Goal: Information Seeking & Learning: Check status

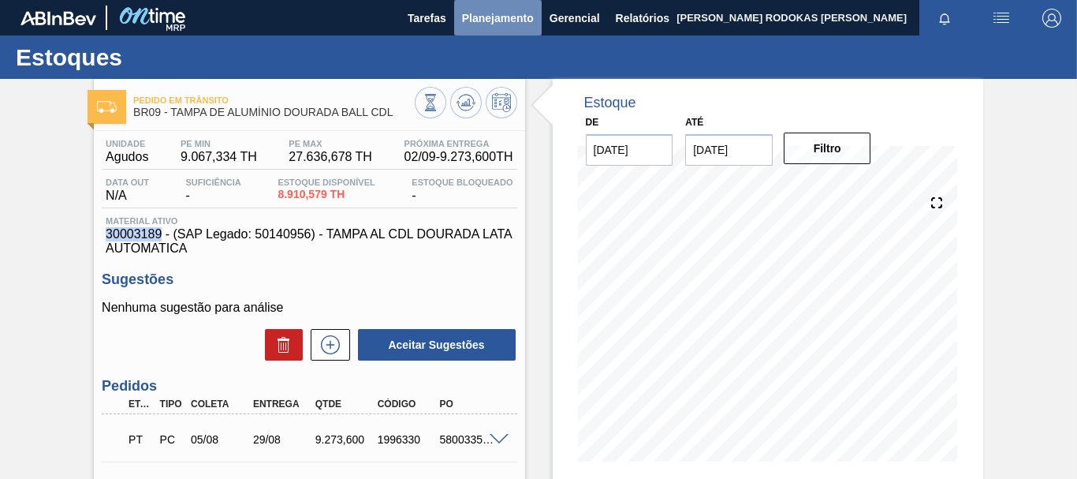
click at [487, 24] on span "Planejamento" at bounding box center [498, 18] width 72 height 19
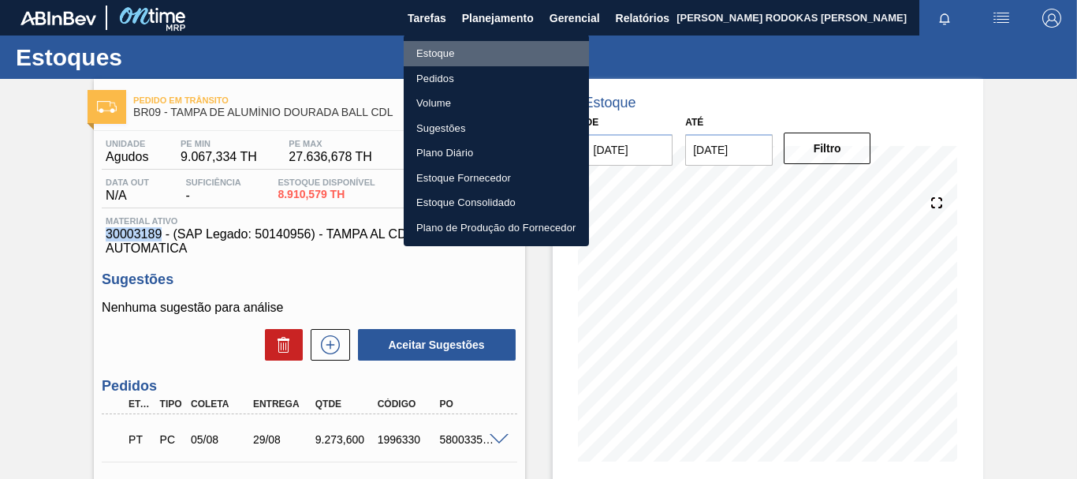
click at [460, 54] on li "Estoque" at bounding box center [496, 53] width 185 height 25
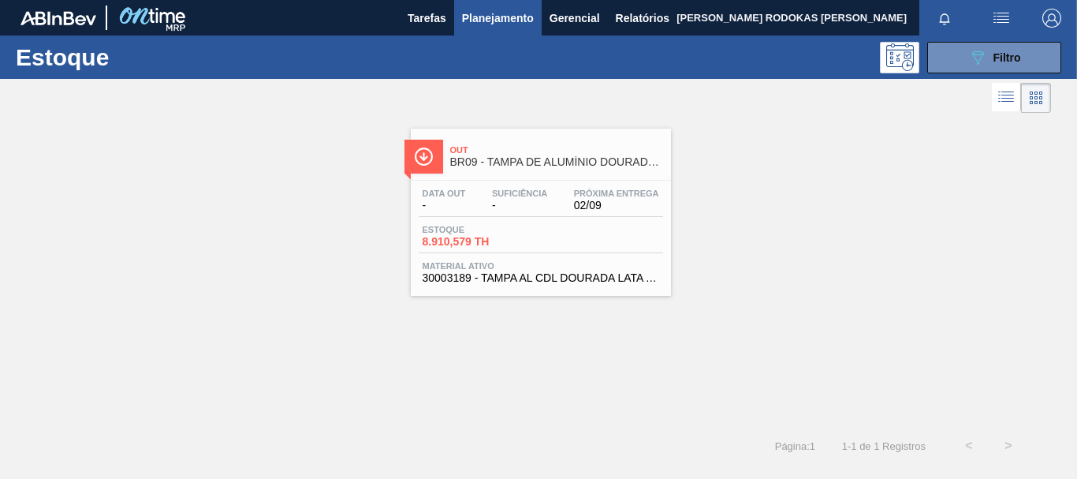
click at [91, 60] on h1 "Estoque" at bounding box center [126, 57] width 221 height 18
click at [497, 9] on span "Planejamento" at bounding box center [498, 18] width 72 height 19
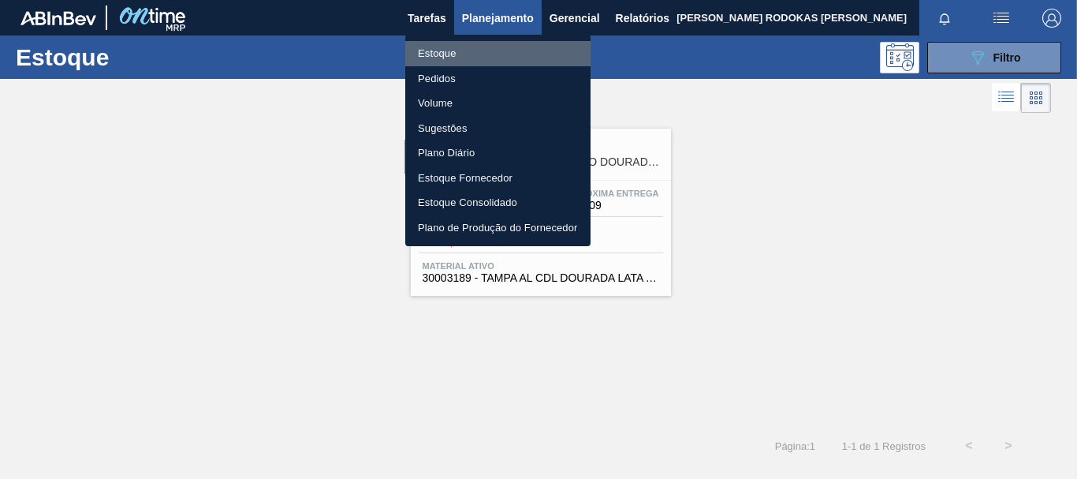
click at [442, 61] on li "Estoque" at bounding box center [497, 53] width 185 height 25
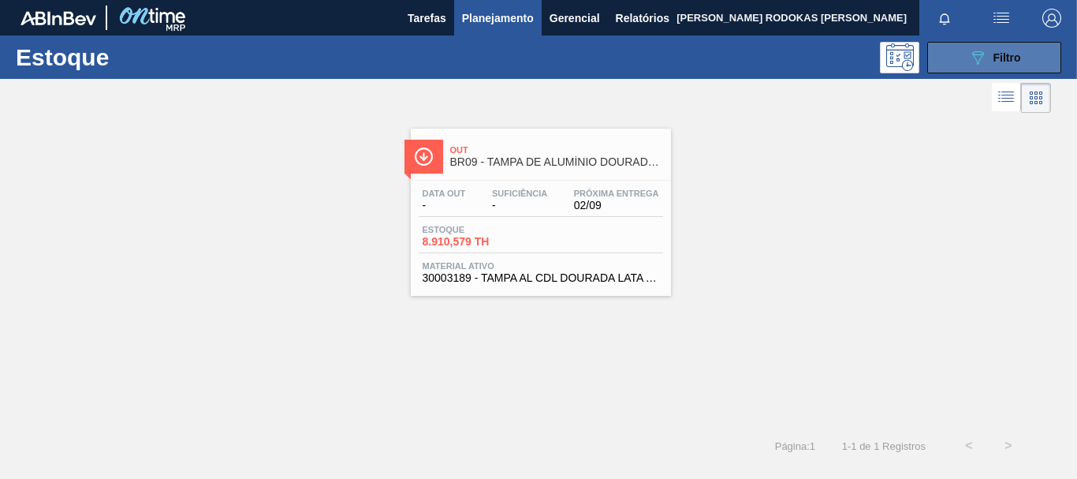
click at [1033, 57] on button "089F7B8B-B2A5-4AFE-B5C0-19BA573D28AC Filtro" at bounding box center [994, 58] width 134 height 32
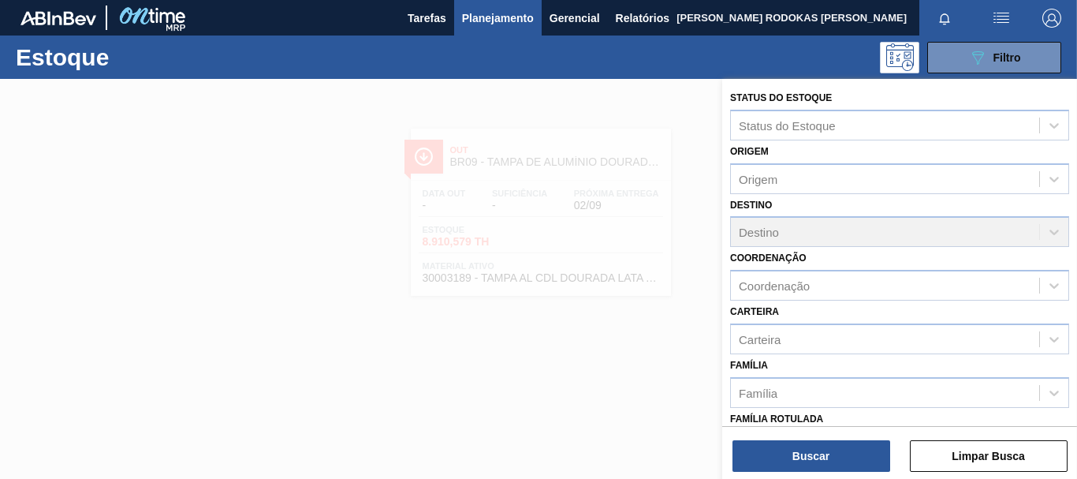
click at [583, 109] on div at bounding box center [538, 318] width 1077 height 479
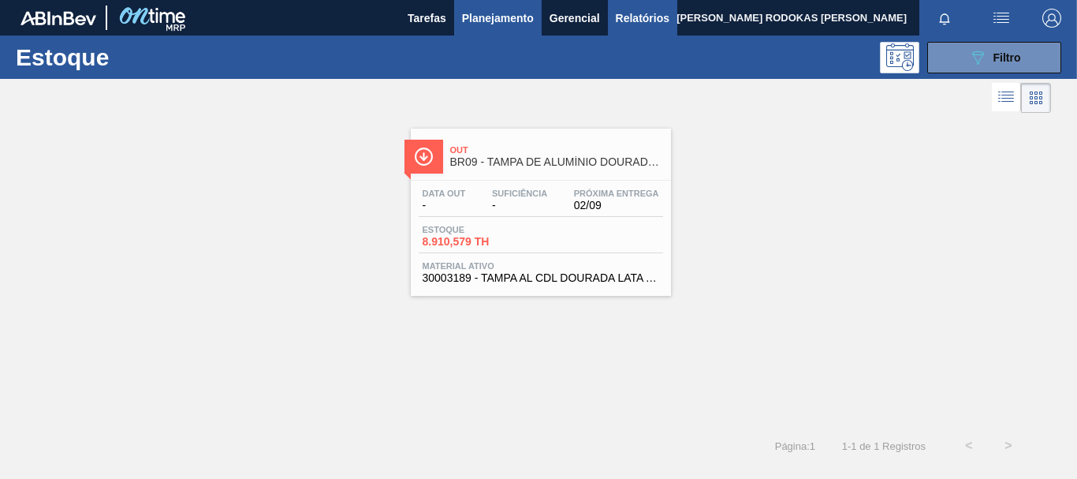
click at [640, 19] on span "Relatórios" at bounding box center [643, 18] width 54 height 19
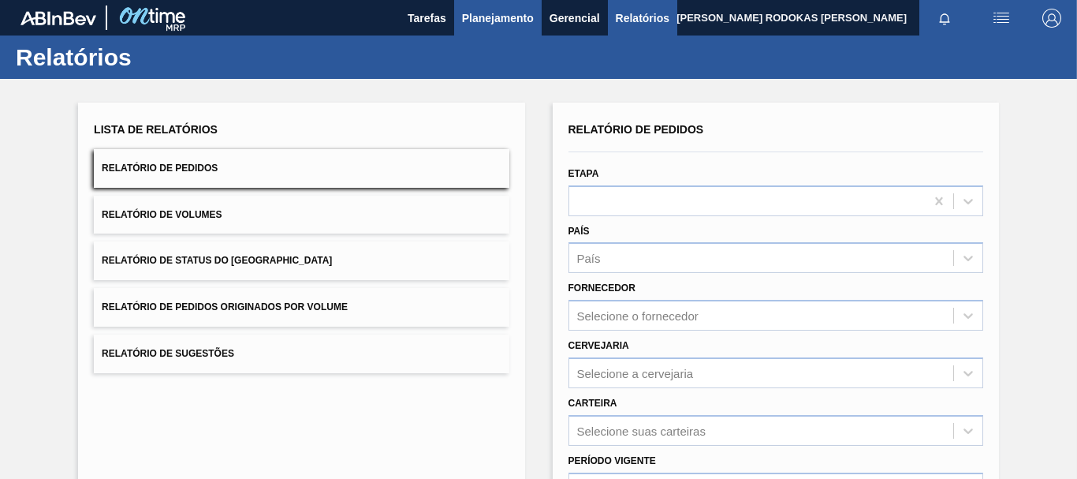
click at [498, 5] on button "Planejamento" at bounding box center [498, 17] width 88 height 35
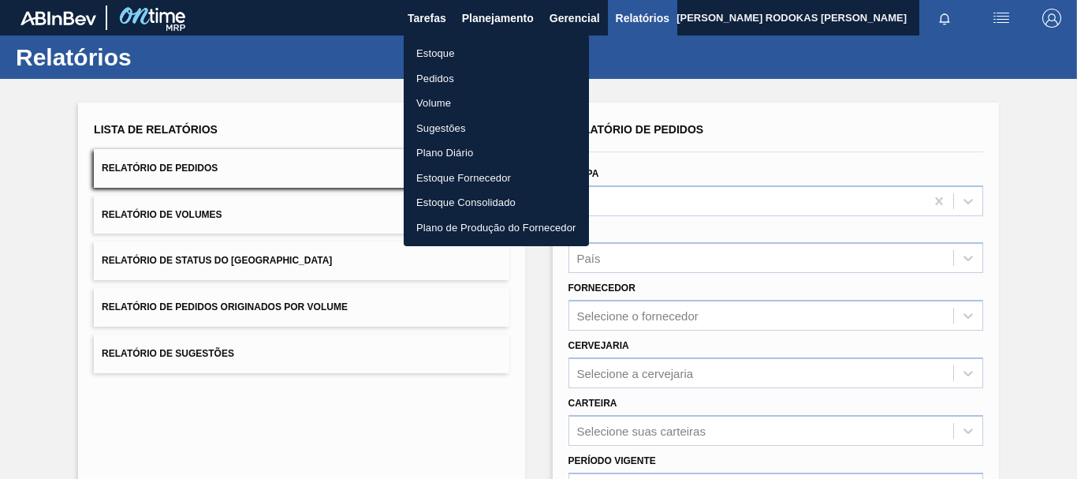
click at [456, 53] on li "Estoque" at bounding box center [496, 53] width 185 height 25
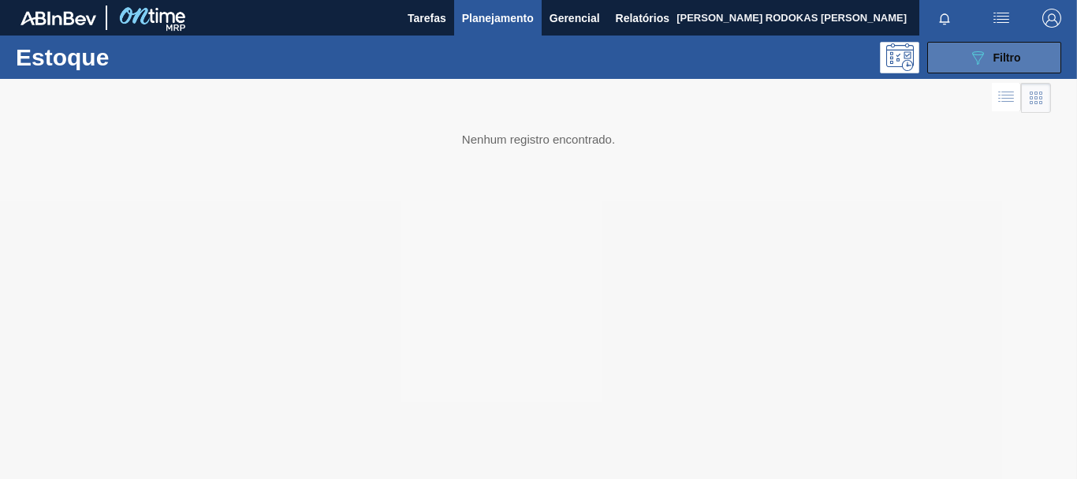
click at [949, 55] on button "089F7B8B-B2A5-4AFE-B5C0-19BA573D28AC Filtro" at bounding box center [994, 58] width 134 height 32
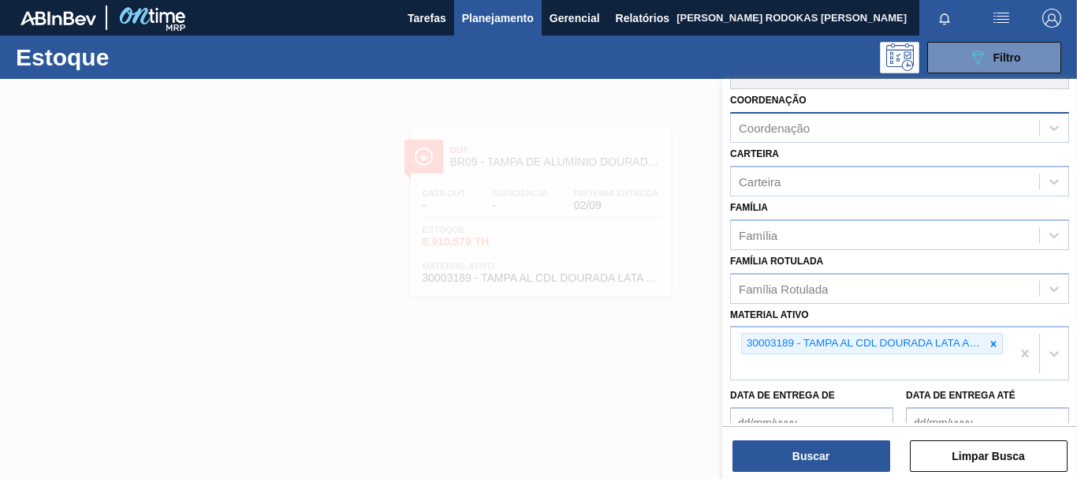
scroll to position [298, 0]
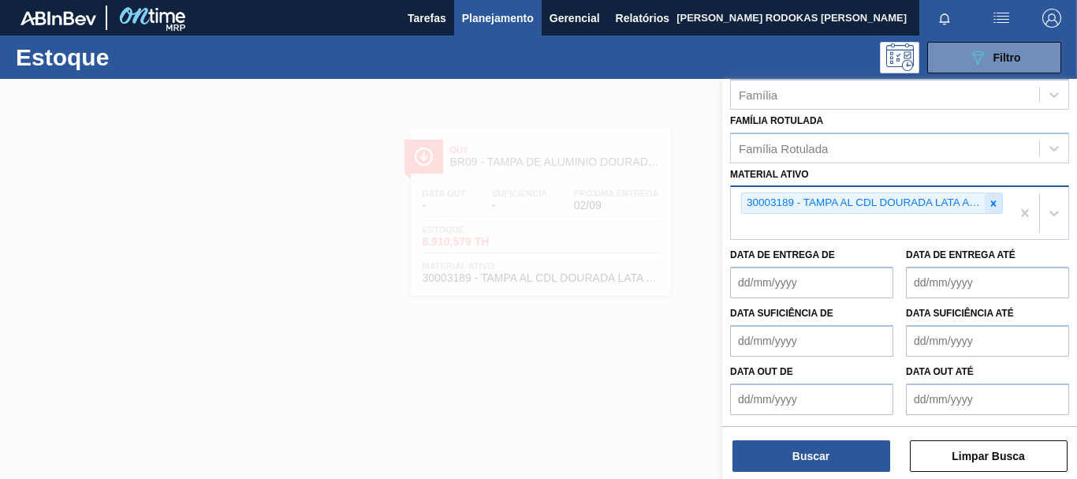
click at [992, 199] on icon at bounding box center [993, 203] width 11 height 11
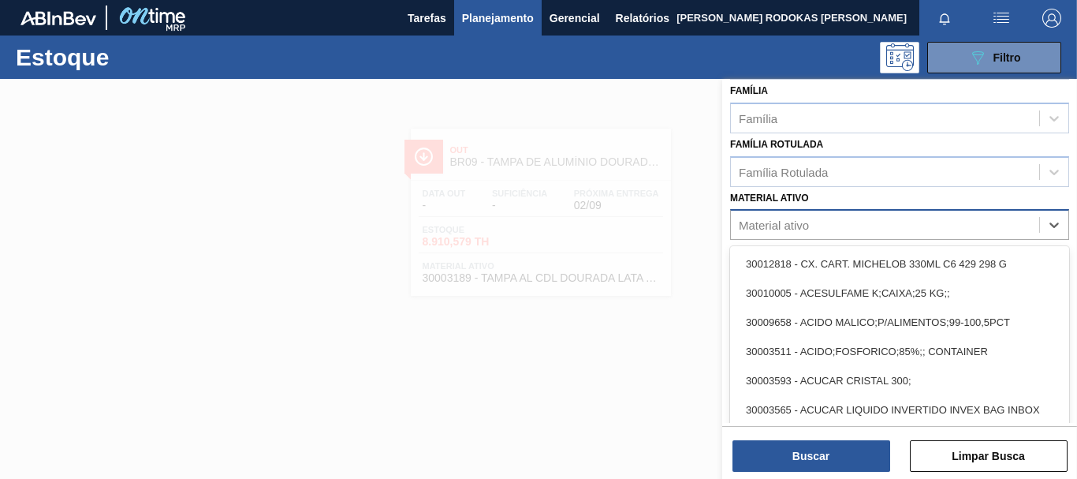
click at [964, 229] on div "option 30003189 - TAMPA AL CDL DOURADA LATA AUTOMATICA, deselected. option 3001…" at bounding box center [899, 224] width 339 height 31
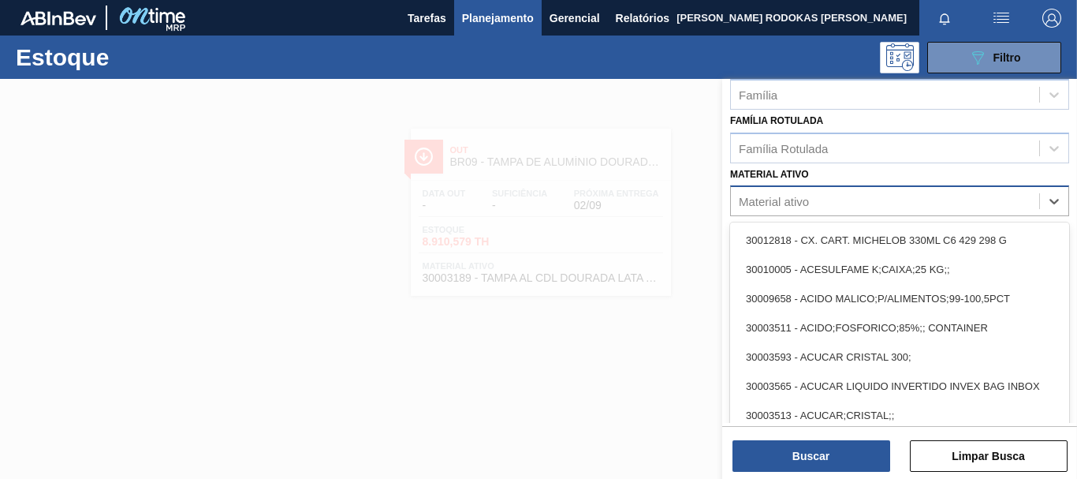
paste ativo "30034180"
type ativo "30034180"
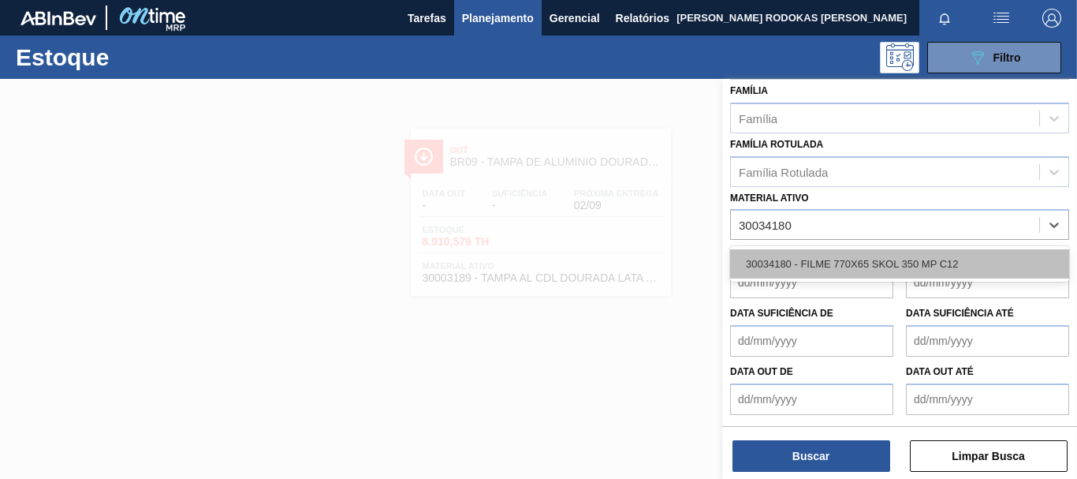
click at [943, 250] on div "30034180 - FILME 770X65 SKOL 350 MP C12" at bounding box center [899, 263] width 339 height 29
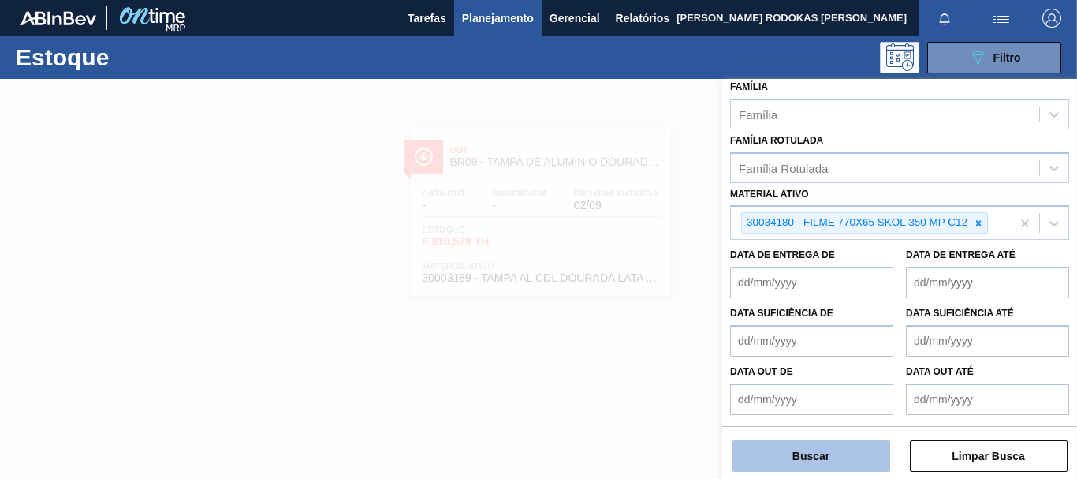
click at [806, 456] on button "Buscar" at bounding box center [811, 456] width 158 height 32
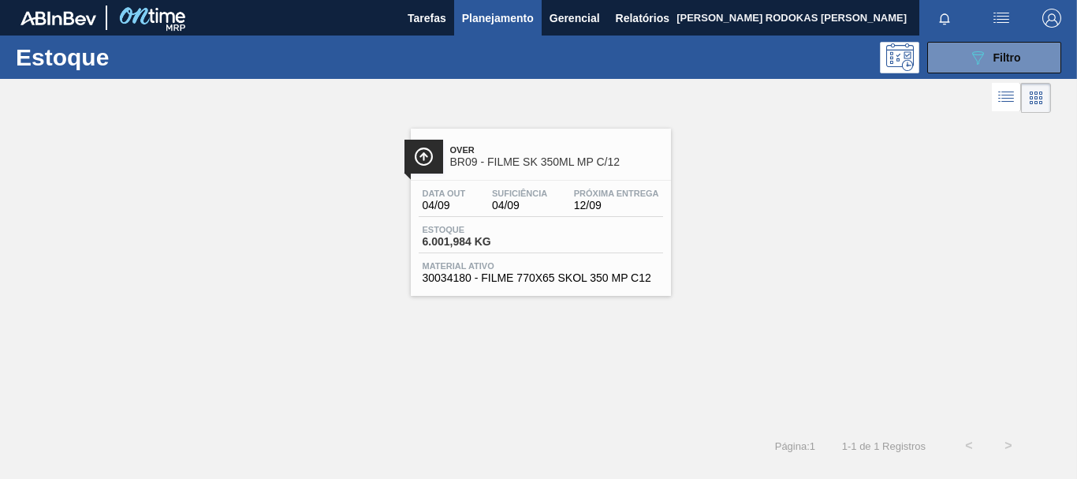
click at [619, 255] on div "Data out 04/09 Suficiência 04/09 Próxima Entrega 12/09 Estoque 6.001,984 KG Mat…" at bounding box center [541, 234] width 260 height 107
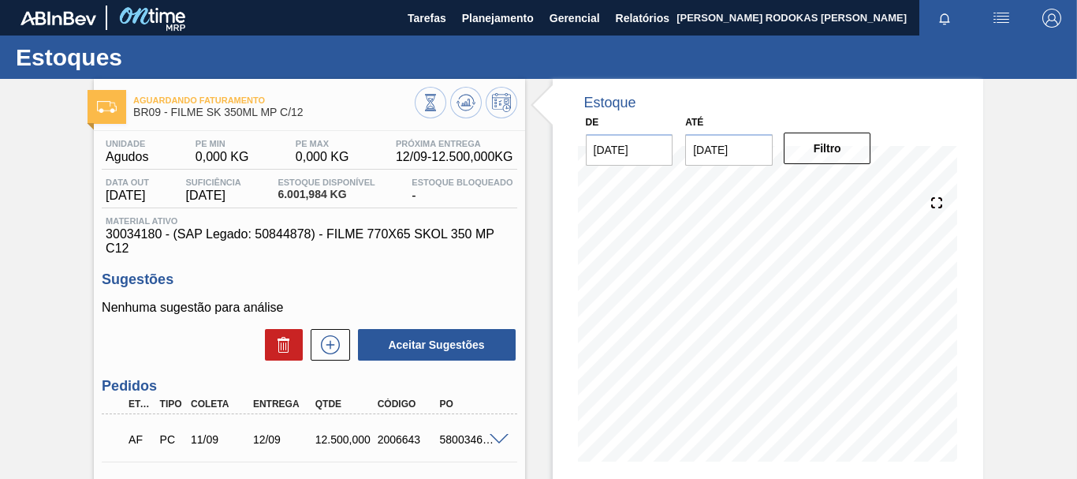
click at [486, 436] on div at bounding box center [502, 438] width 32 height 12
click at [506, 435] on span at bounding box center [499, 440] width 19 height 12
